Goal: Task Accomplishment & Management: Manage account settings

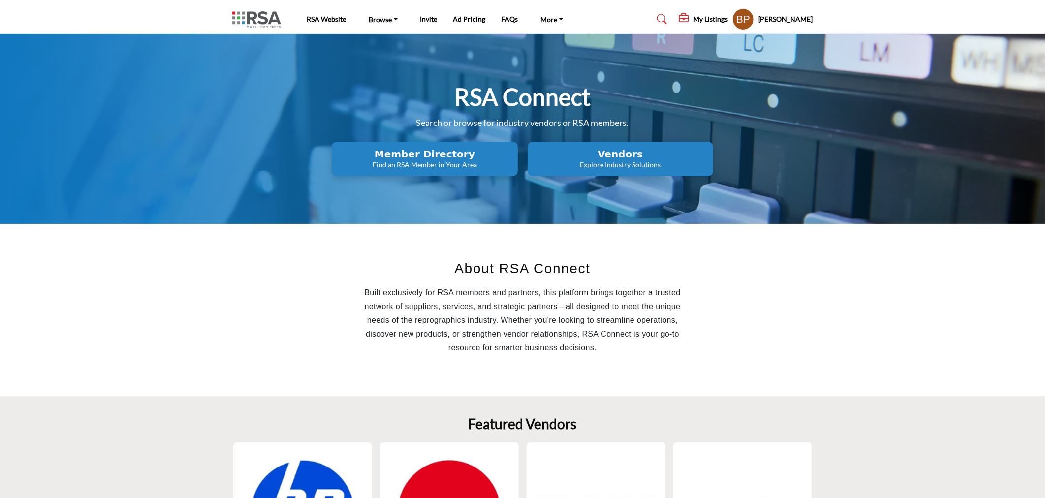
click at [602, 149] on h2 "Vendors" at bounding box center [620, 154] width 180 height 12
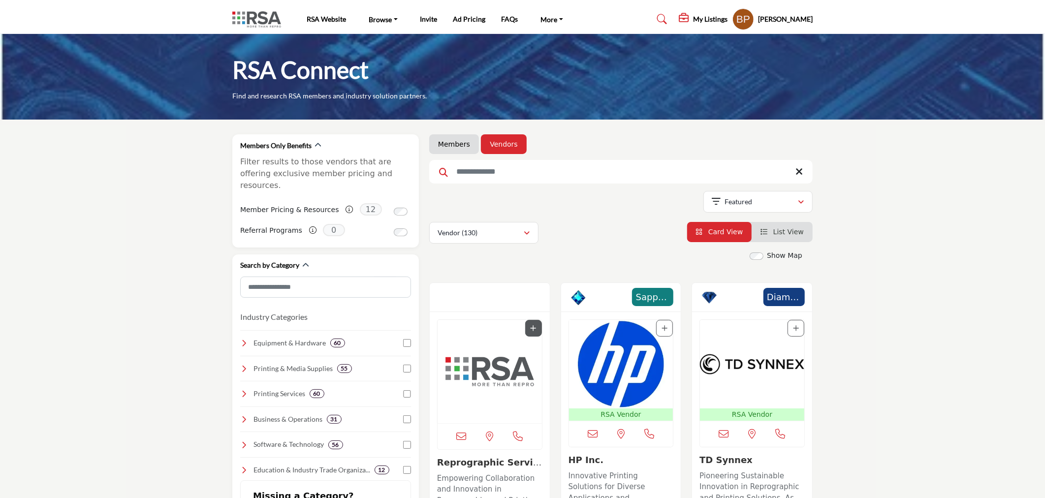
click at [543, 163] on input "Search Keyword" at bounding box center [620, 172] width 383 height 24
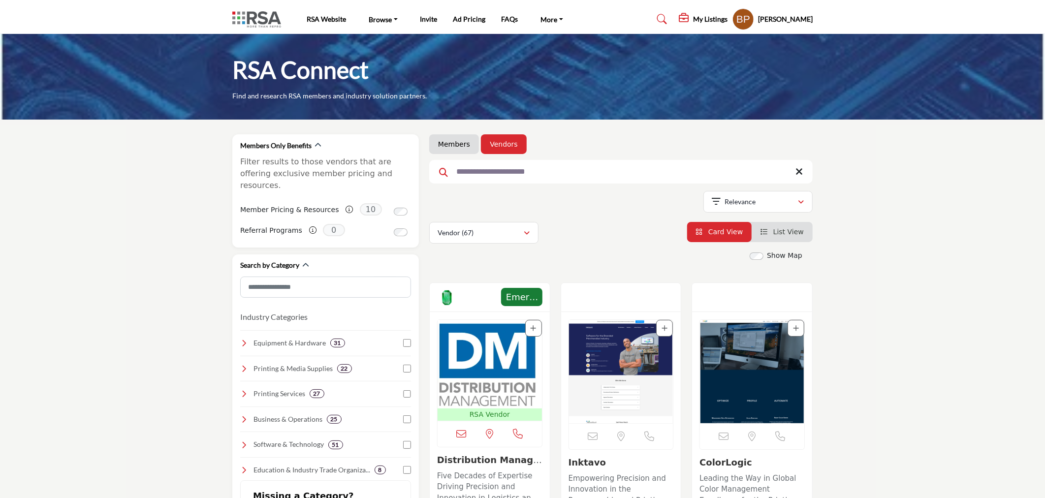
type input "**********"
click at [483, 292] on div "Meeting Sponsor - Emerald" at bounding box center [490, 297] width 120 height 29
click at [484, 367] on img "Open Listing in new tab" at bounding box center [489, 364] width 104 height 89
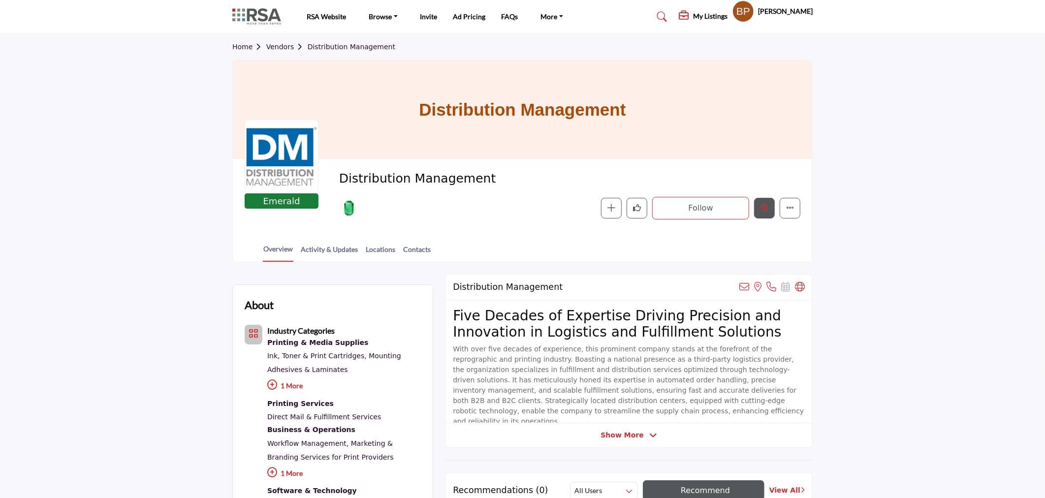
click at [760, 211] on icon "Edit company" at bounding box center [764, 208] width 8 height 8
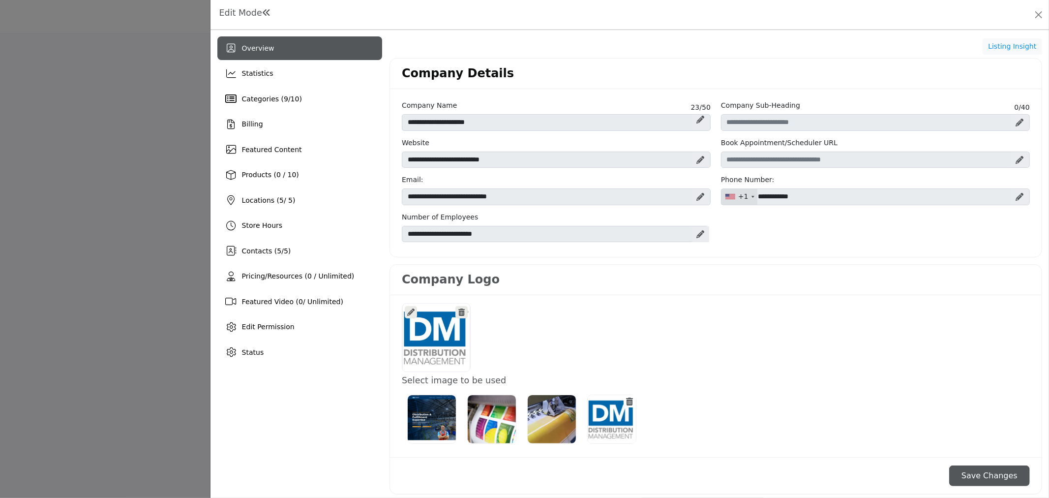
click at [673, 67] on div "Company Details" at bounding box center [716, 74] width 652 height 31
click at [251, 328] on span "Edit Permission" at bounding box center [268, 327] width 53 height 8
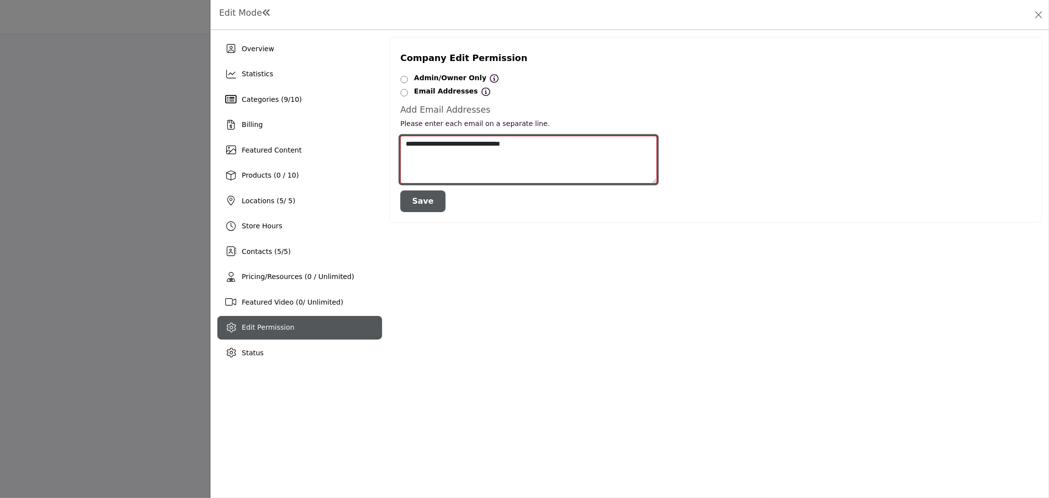
drag, startPoint x: 545, startPoint y: 140, endPoint x: 390, endPoint y: 144, distance: 155.0
click at [390, 144] on div "Company Edit Permission Admin/Owner Only Admin/Owner Only All Listing Contacts …" at bounding box center [716, 130] width 653 height 186
paste textarea
type textarea "**********"
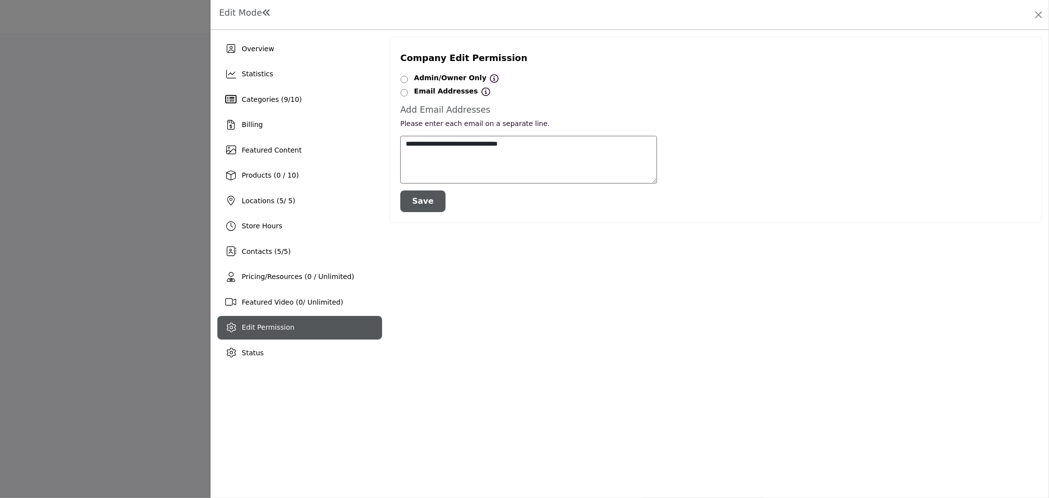
click at [428, 202] on button "Save" at bounding box center [422, 201] width 45 height 22
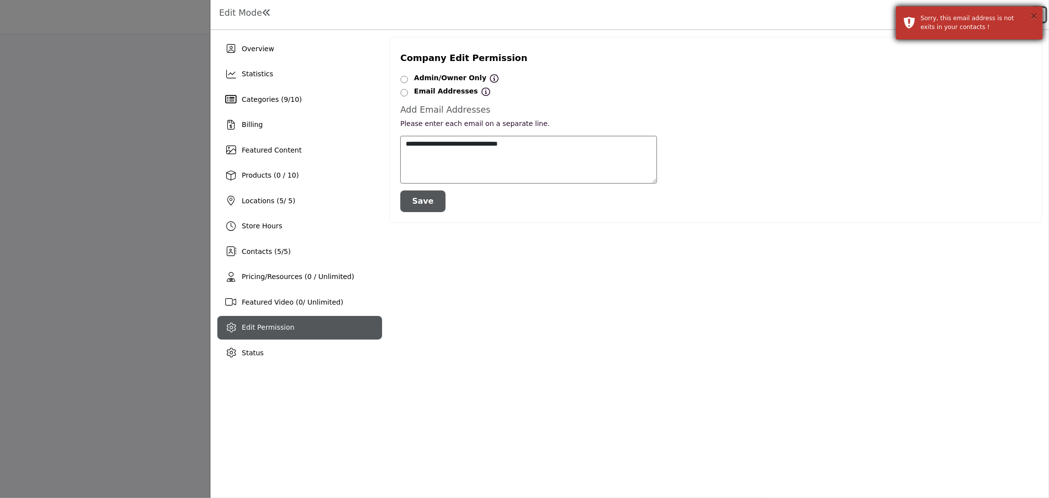
click at [1037, 11] on button "×" at bounding box center [1034, 16] width 8 height 10
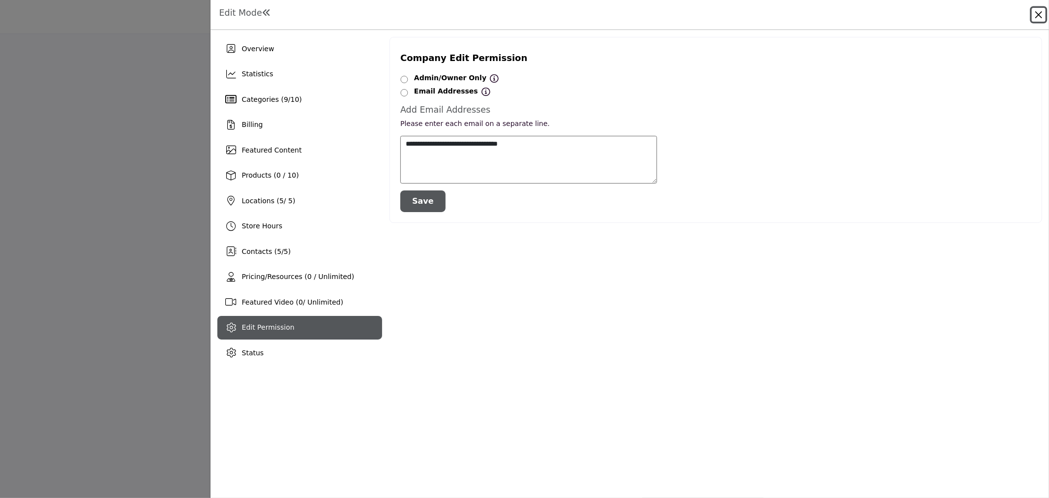
click at [1037, 11] on button "Close" at bounding box center [1039, 15] width 14 height 14
